Goal: Task Accomplishment & Management: Use online tool/utility

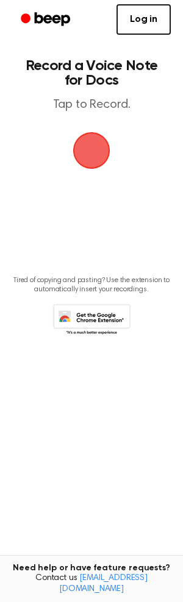
click at [91, 147] on span "button" at bounding box center [91, 150] width 34 height 34
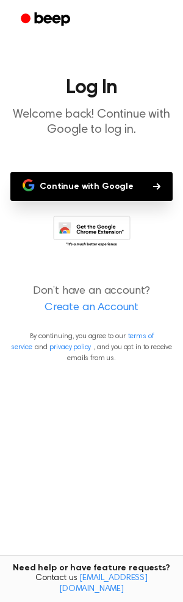
click at [71, 188] on button "Continue with Google" at bounding box center [91, 186] width 162 height 29
click at [153, 183] on icon "button" at bounding box center [156, 186] width 7 height 7
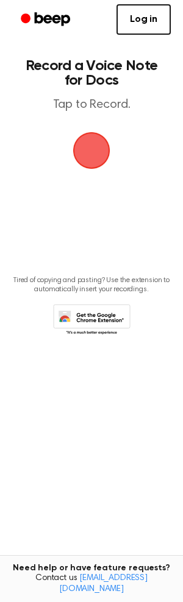
click at [91, 153] on span "button" at bounding box center [91, 150] width 68 height 68
click at [91, 155] on span "button" at bounding box center [91, 150] width 34 height 34
